Goal: Navigation & Orientation: Find specific page/section

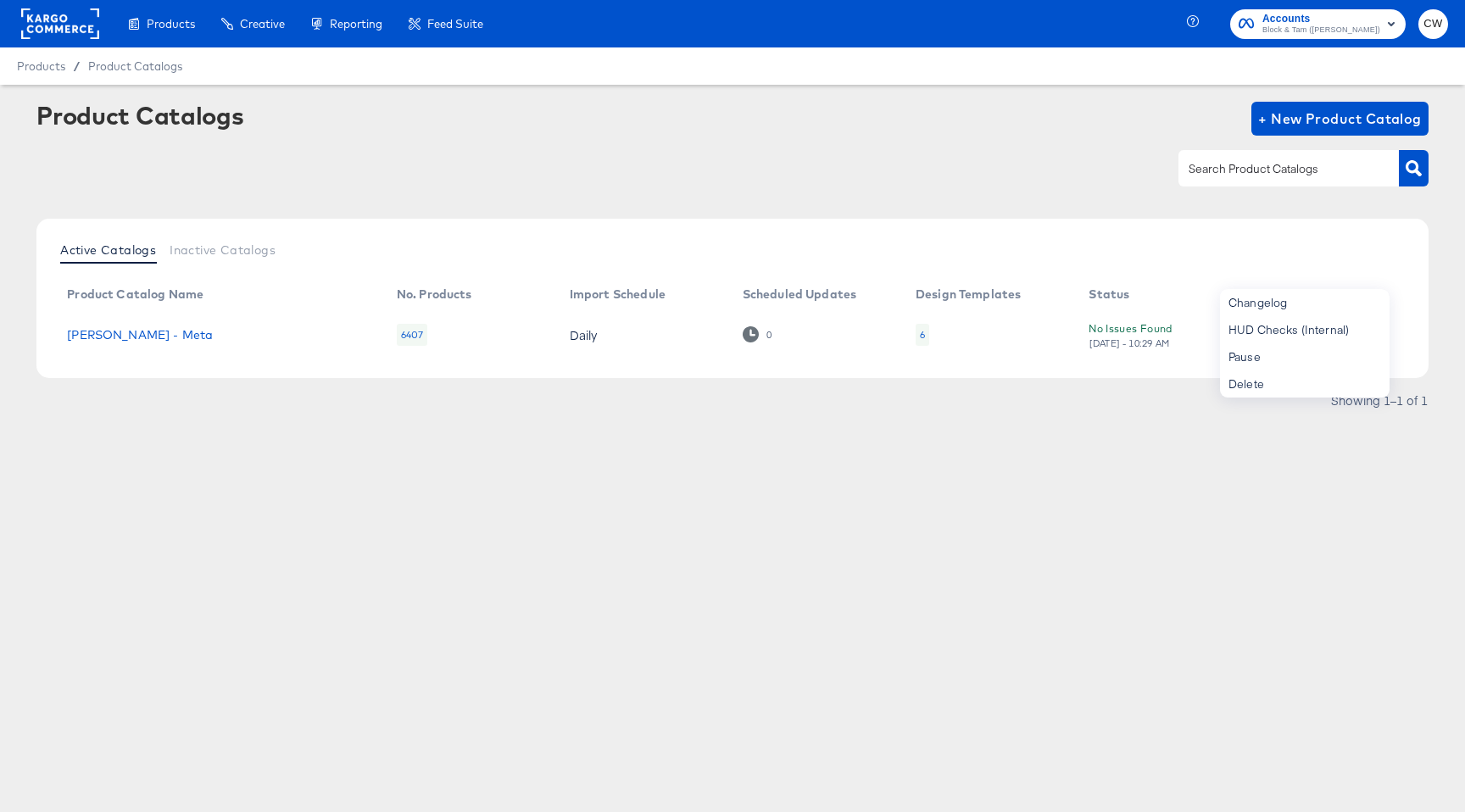
click at [82, 49] on div "Products / Product Catalogs" at bounding box center [732, 66] width 1465 height 37
click at [80, 28] on rect at bounding box center [60, 23] width 78 height 30
